Goal: Task Accomplishment & Management: Use online tool/utility

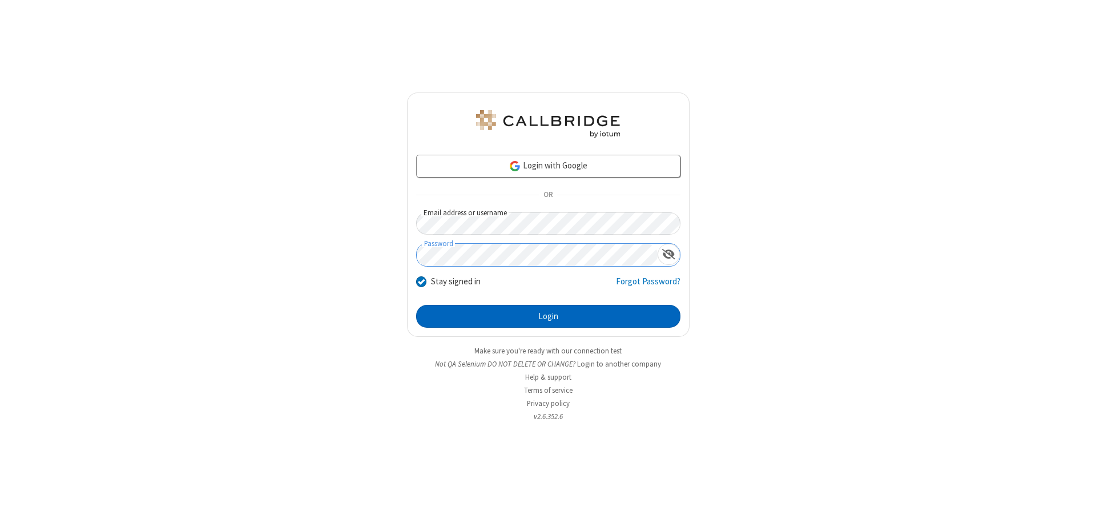
click at [548, 316] on button "Login" at bounding box center [548, 316] width 264 height 23
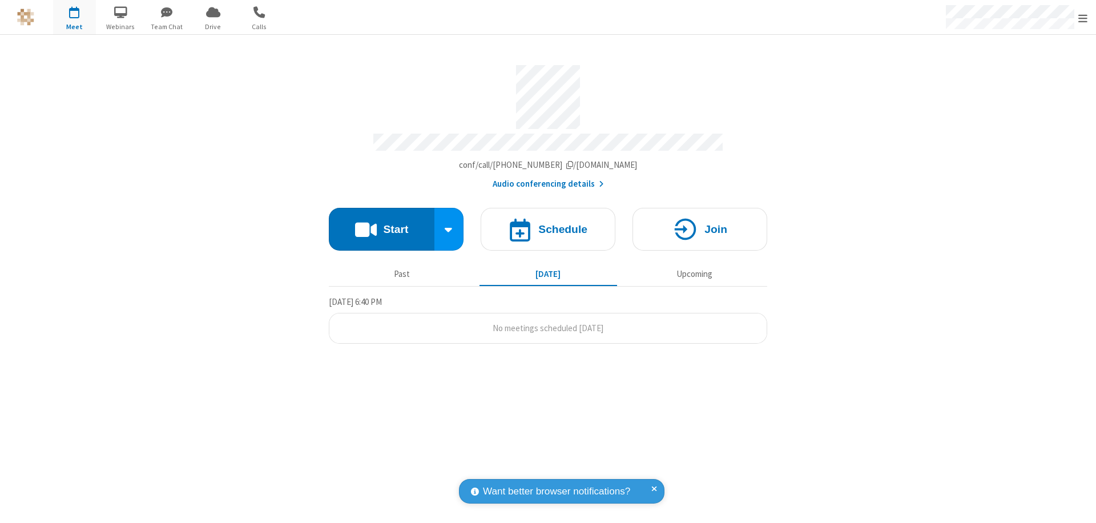
click at [381, 224] on button "Start" at bounding box center [382, 229] width 106 height 43
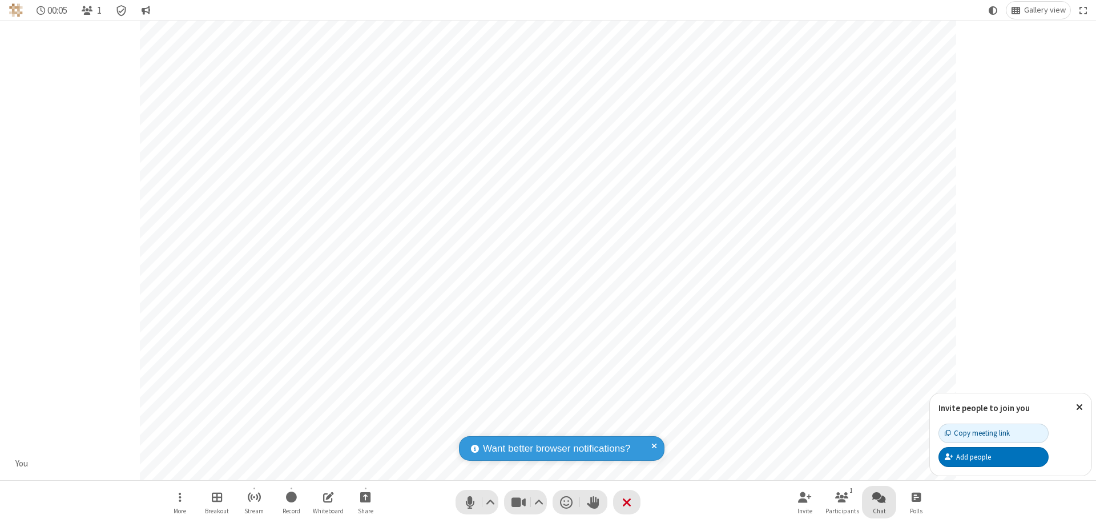
click at [879, 496] on span "Open chat" at bounding box center [879, 497] width 14 height 14
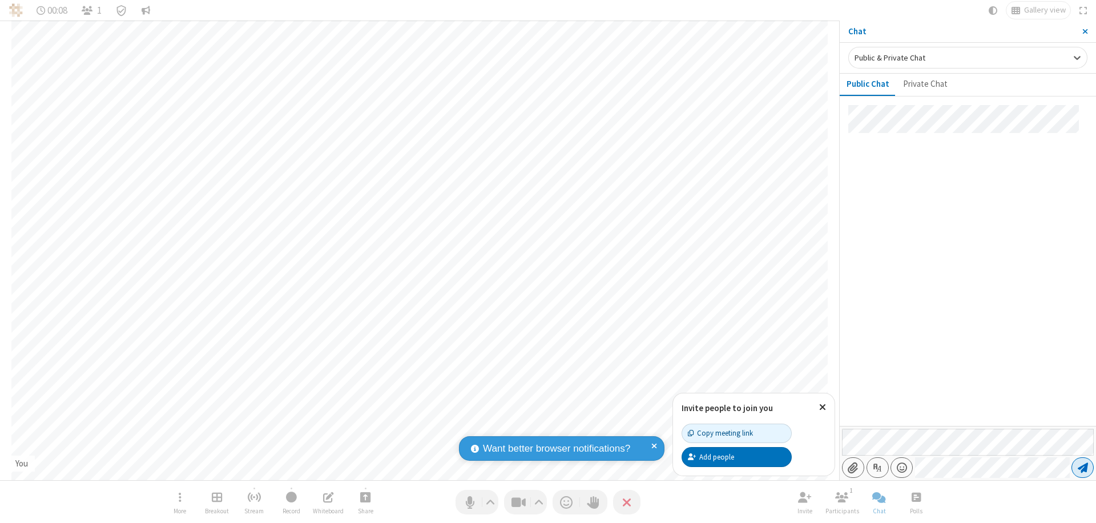
click at [1082, 467] on span "Send message" at bounding box center [1082, 467] width 10 height 11
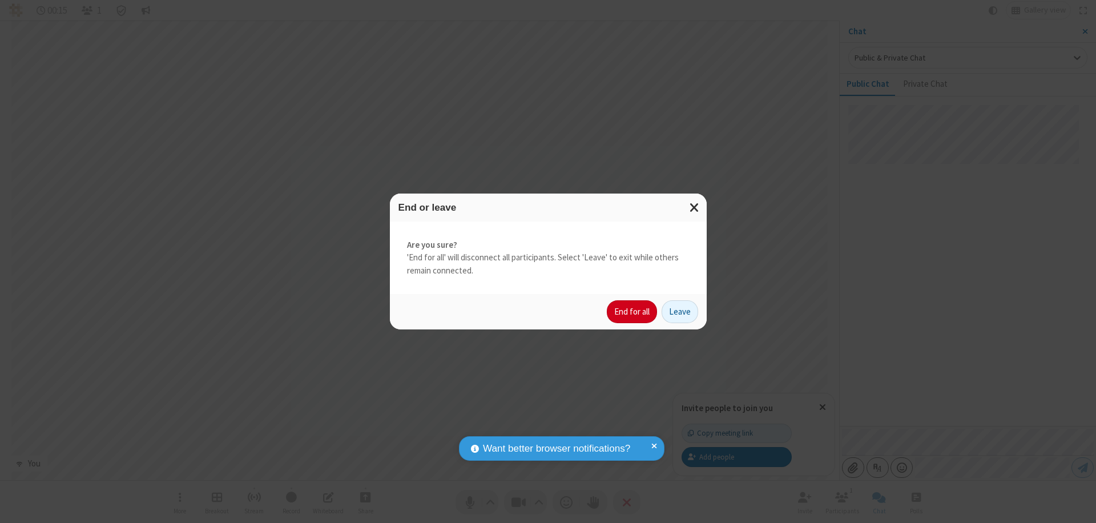
click at [632, 312] on button "End for all" at bounding box center [632, 311] width 50 height 23
